Goal: Task Accomplishment & Management: Manage account settings

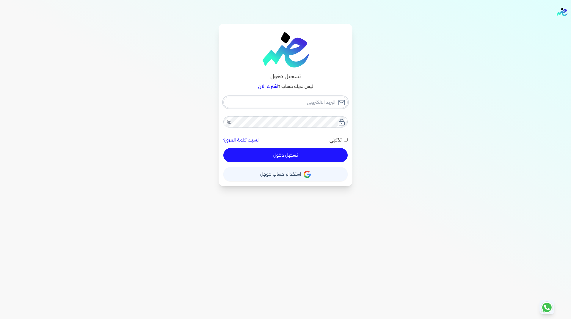
click at [310, 102] on input "email" at bounding box center [285, 102] width 124 height 11
type input "n"
checkbox input "false"
type input "na"
checkbox input "false"
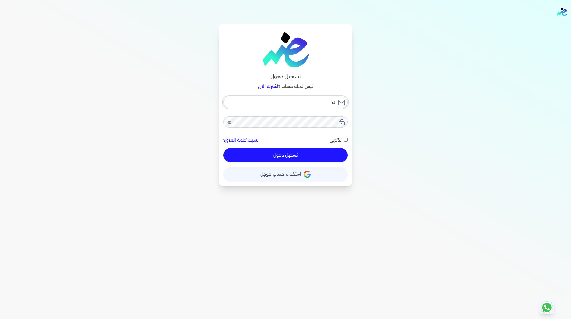
type input "nak"
checkbox input "false"
type input "nakh"
checkbox input "false"
type input "nakhi"
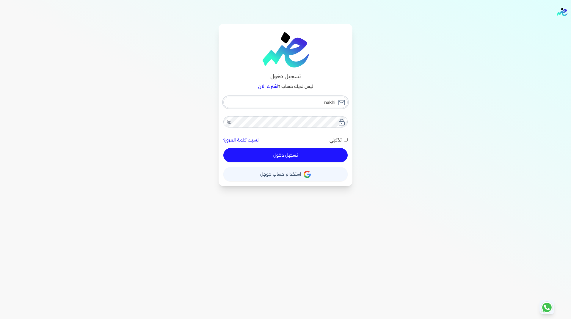
checkbox input "false"
type input "nakhil"
checkbox input "false"
type input "nakhiln"
checkbox input "false"
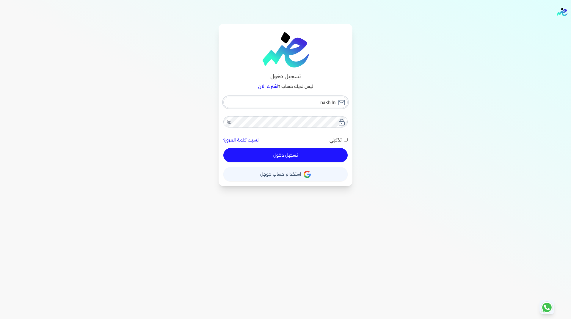
type input "nakhiln2"
checkbox input "false"
type input "nakhiln20"
checkbox input "false"
type input "nakhiln203"
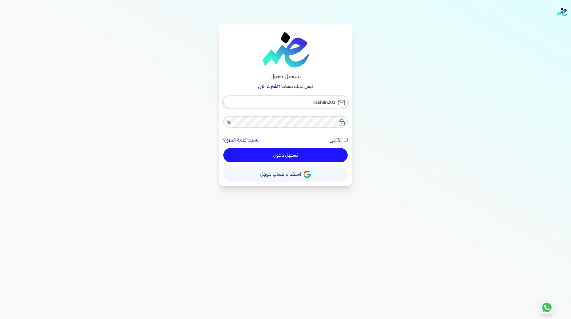
checkbox input "false"
type input "nakhiln2030"
checkbox input "false"
type input "nakhiln2030@"
checkbox input "false"
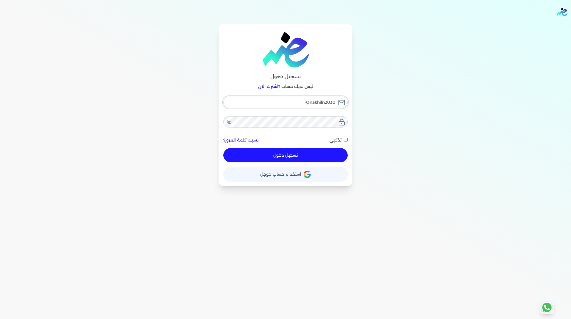
type input "nakhiln2030@g"
checkbox input "false"
type input "nakhiln2030@gm"
checkbox input "false"
type input "nakhiln2030@gma"
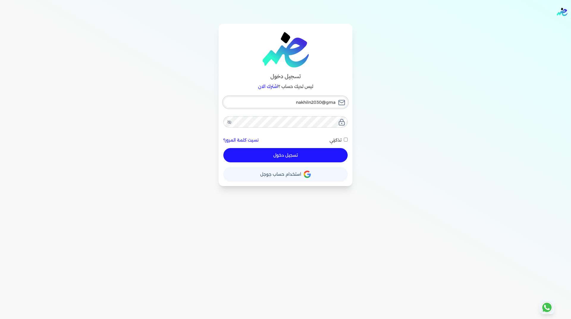
checkbox input "false"
type input "nakhiln2030@gmai"
checkbox input "false"
type input "[EMAIL_ADDRESS]"
checkbox input "false"
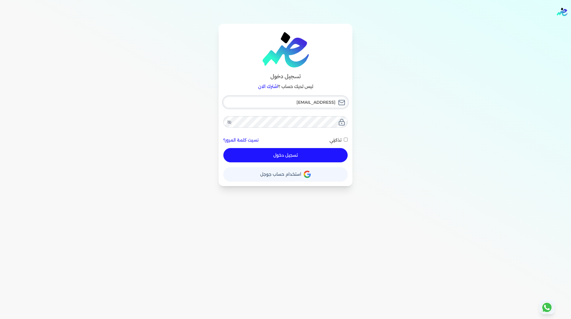
type input "[EMAIL_ADDRESS]."
checkbox input "false"
type input "nakhiln2030@gmail.c"
checkbox input "false"
type input "[EMAIL_ADDRESS][DOMAIN_NAME]"
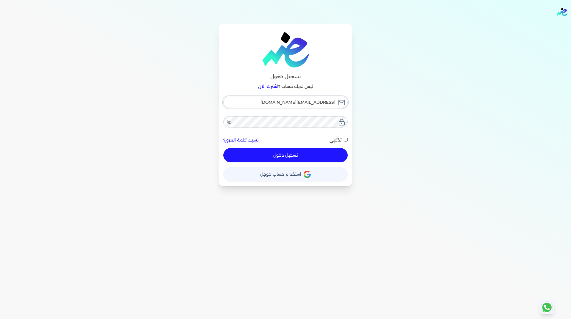
checkbox input "false"
type input "[EMAIL_ADDRESS][DOMAIN_NAME]"
checkbox input "false"
type input "[EMAIL_ADDRESS][DOMAIN_NAME]"
click at [229, 122] on icon at bounding box center [229, 122] width 5 height 5
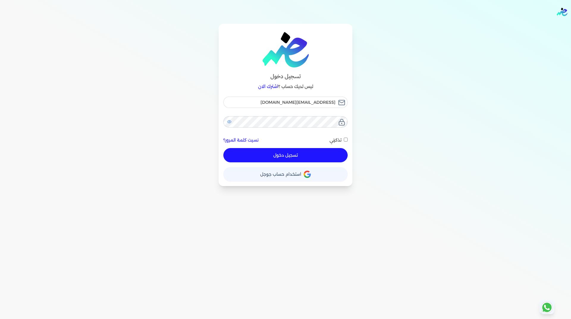
click at [345, 139] on input "تذكرني" at bounding box center [346, 140] width 4 height 4
checkbox input "true"
click at [293, 155] on button "تسجيل دخول" at bounding box center [285, 155] width 124 height 14
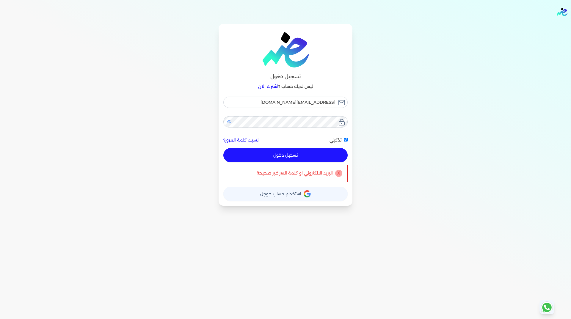
click at [281, 194] on span "استخدام حساب جوجل" at bounding box center [280, 194] width 41 height 4
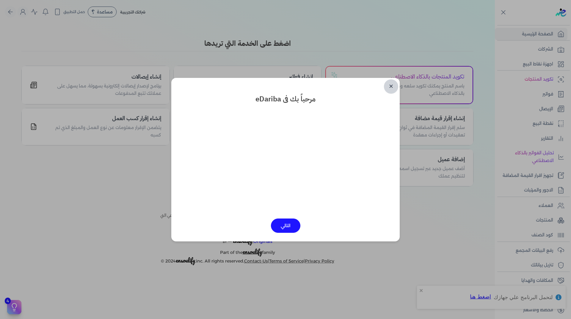
click at [390, 86] on link "✕" at bounding box center [391, 86] width 14 height 14
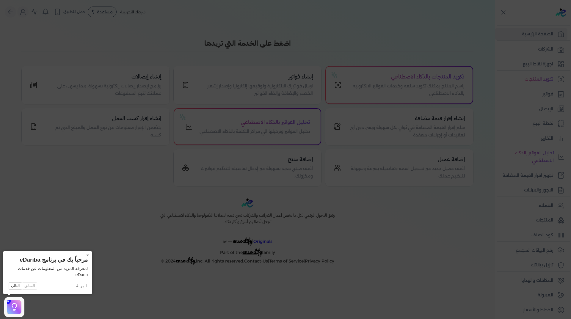
click at [121, 158] on icon at bounding box center [285, 159] width 571 height 319
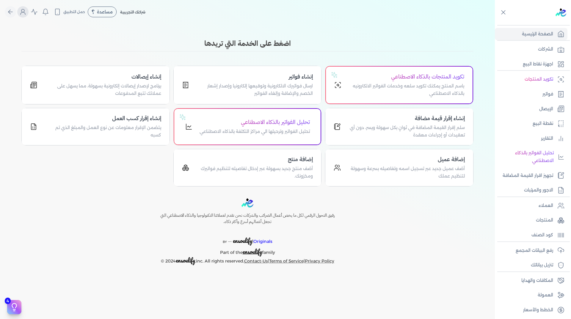
click at [20, 8] on button "Global" at bounding box center [22, 11] width 11 height 11
click at [70, 88] on label "تسجيل الخروج" at bounding box center [56, 87] width 72 height 12
click at [495, 24] on input "Close" at bounding box center [495, 24] width 0 height 0
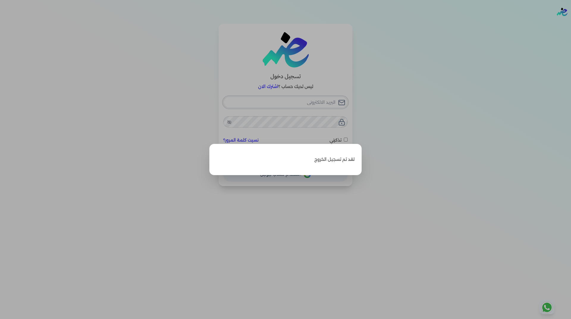
type input "[EMAIL_ADDRESS][DOMAIN_NAME]"
checkbox input "false"
